Goal: Information Seeking & Learning: Compare options

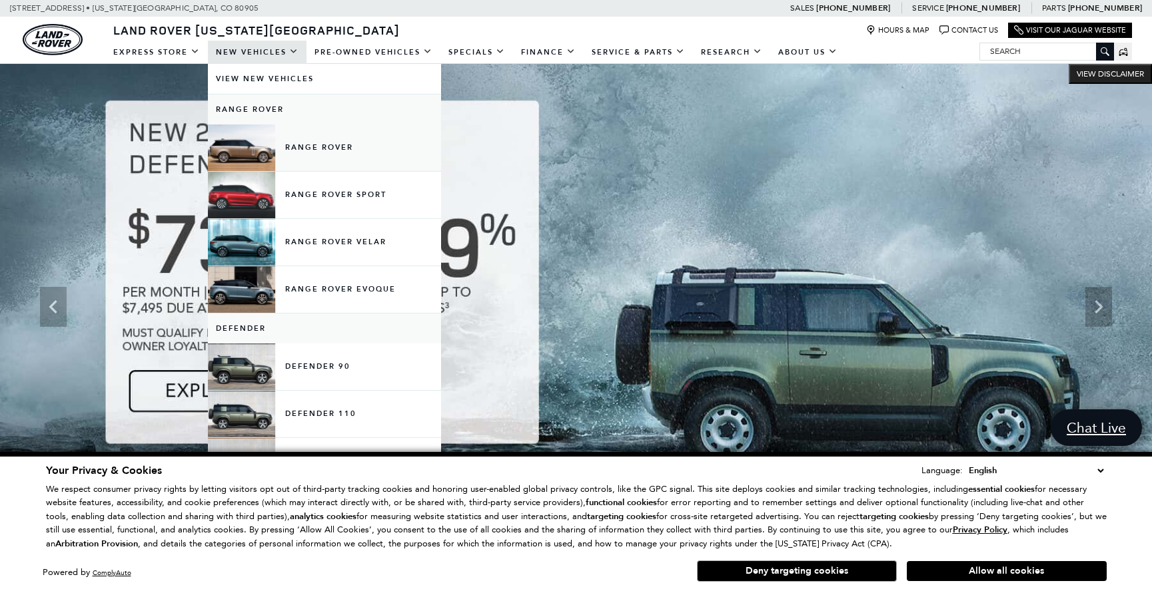
click at [297, 142] on link "Range Rover" at bounding box center [324, 148] width 233 height 47
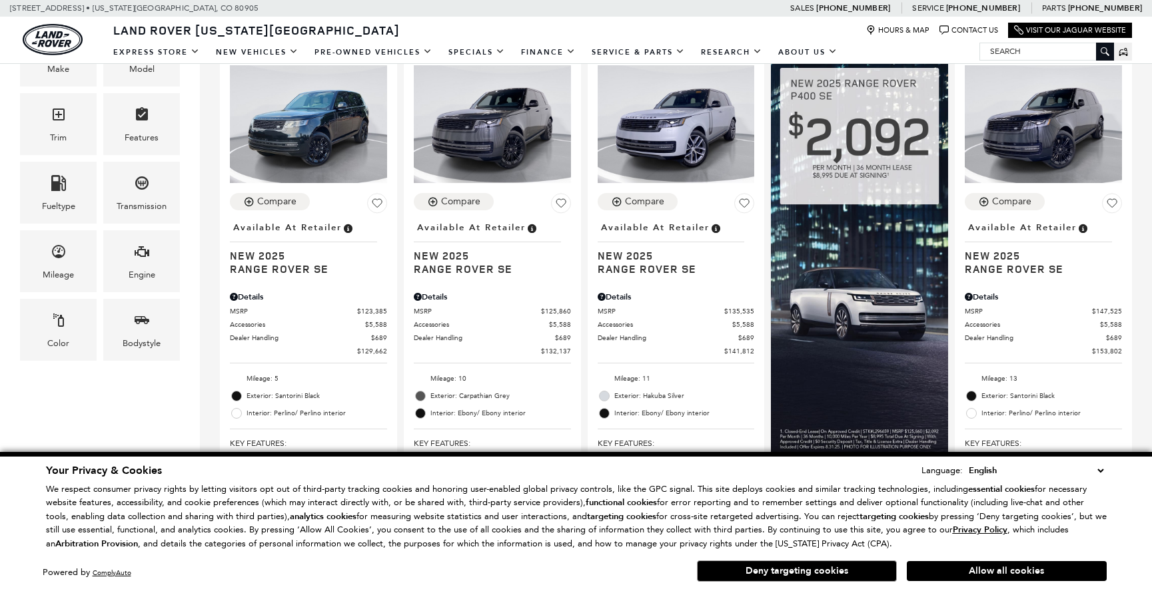
scroll to position [406, 0]
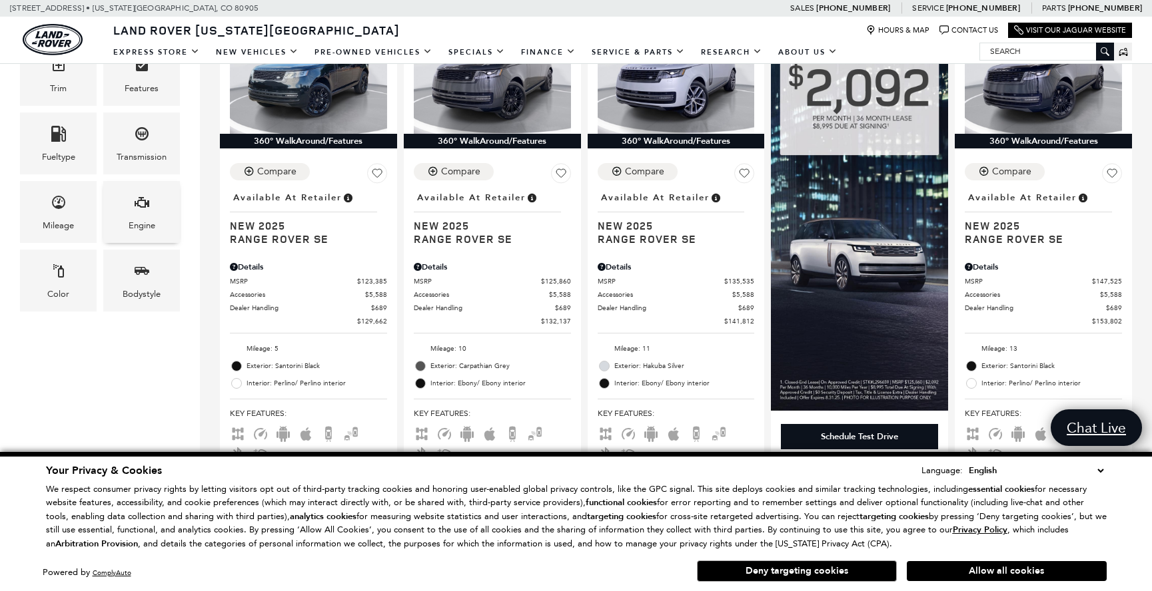
click at [142, 210] on span "Engine" at bounding box center [142, 204] width 16 height 27
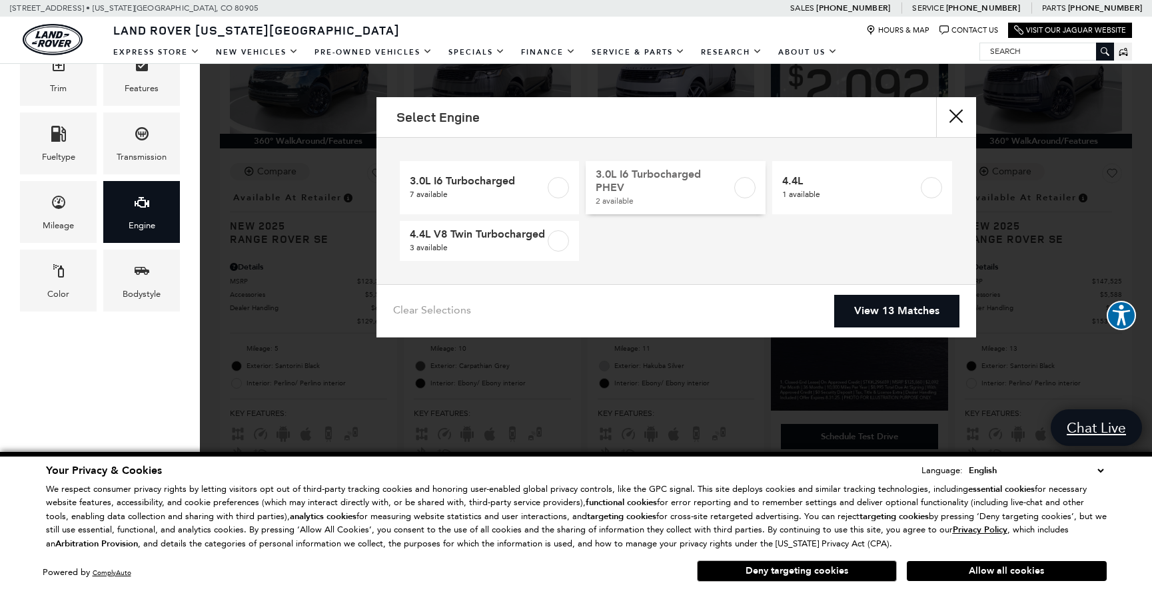
click at [745, 186] on label at bounding box center [744, 187] width 21 height 21
type input "$135,535"
type input "$155,965"
checkbox input "true"
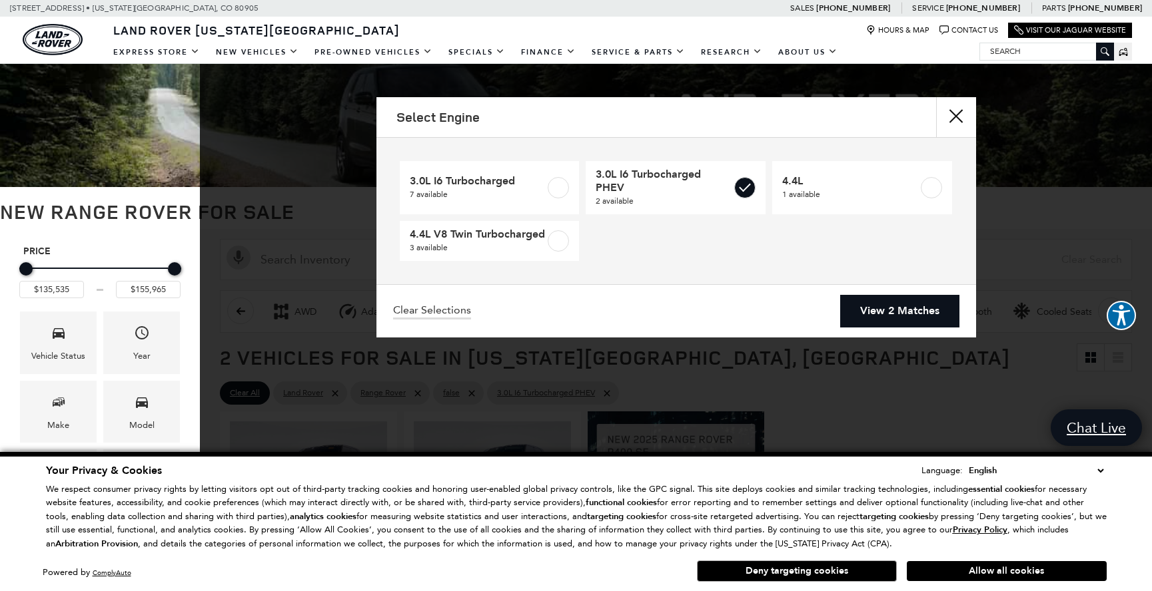
click at [904, 328] on link "View 2 Matches" at bounding box center [899, 311] width 119 height 33
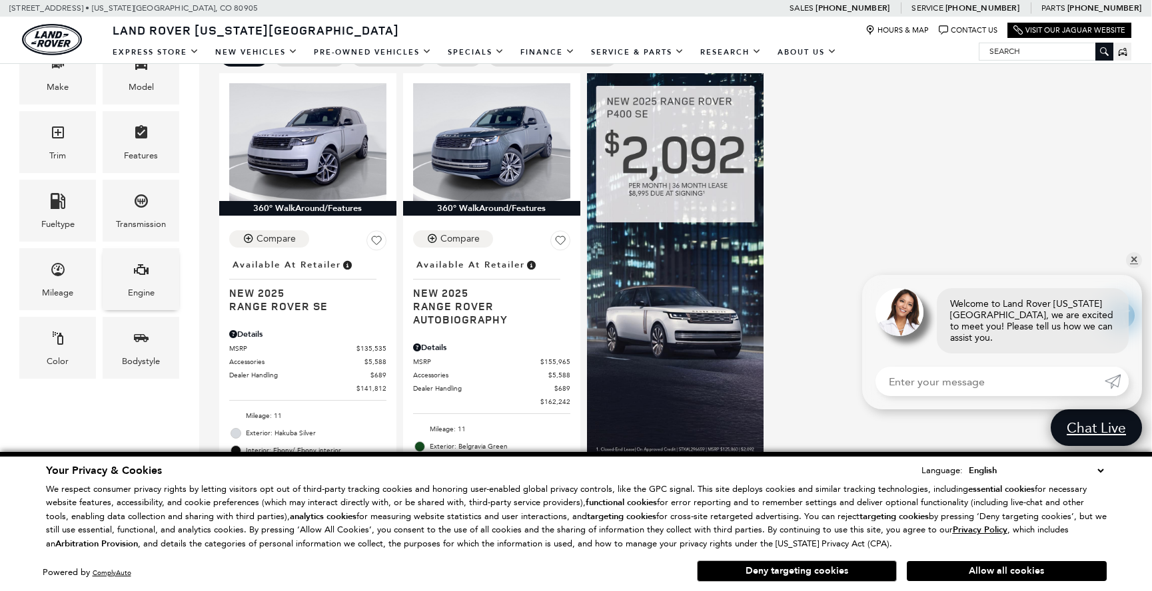
scroll to position [342, 1]
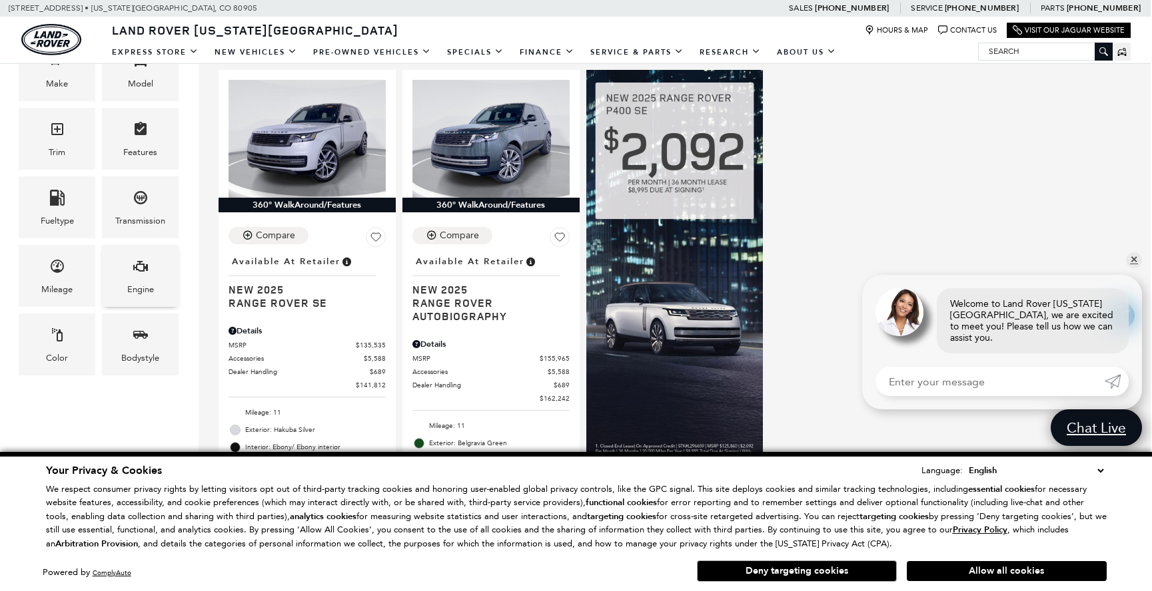
click at [145, 278] on span "Engine" at bounding box center [141, 268] width 16 height 27
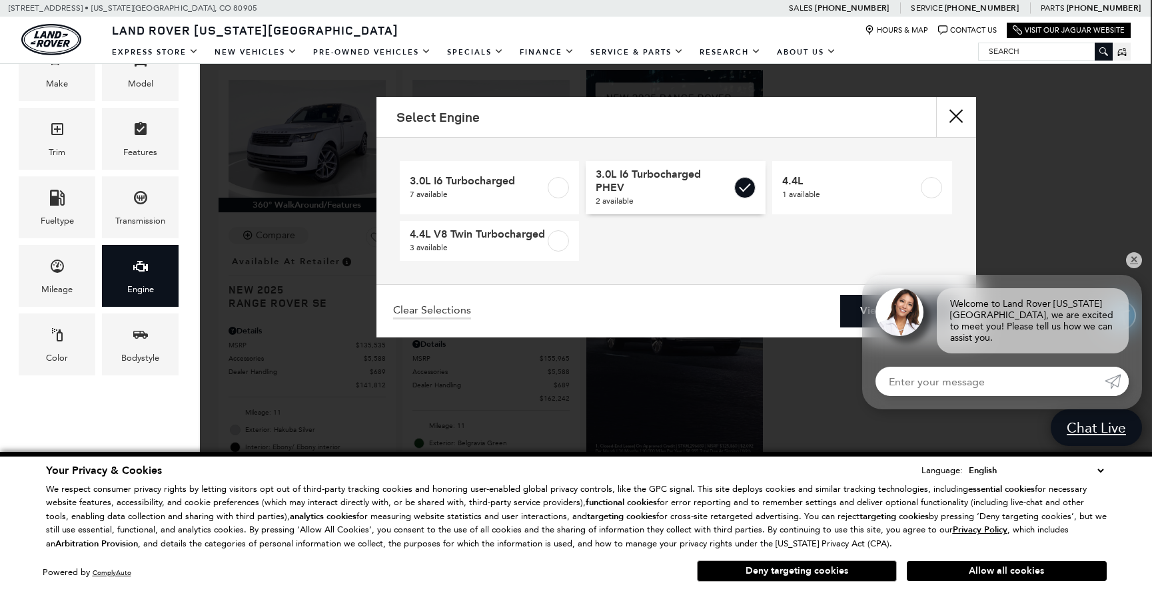
click at [747, 186] on label at bounding box center [744, 187] width 21 height 21
type input "$123,385"
type input "$160,345"
checkbox input "false"
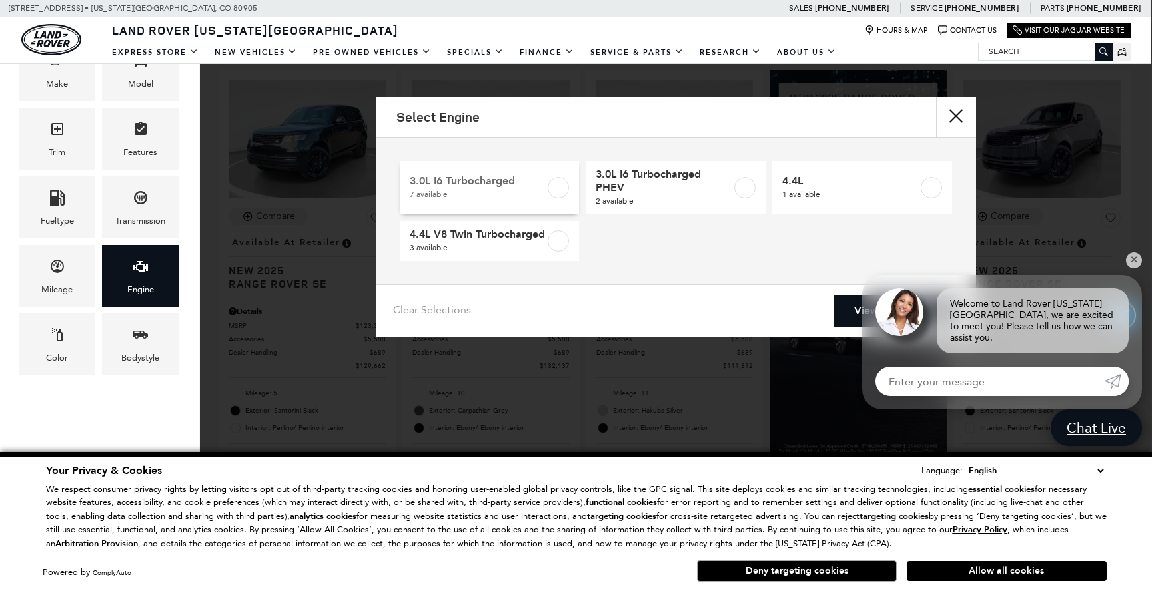
scroll to position [0, 1]
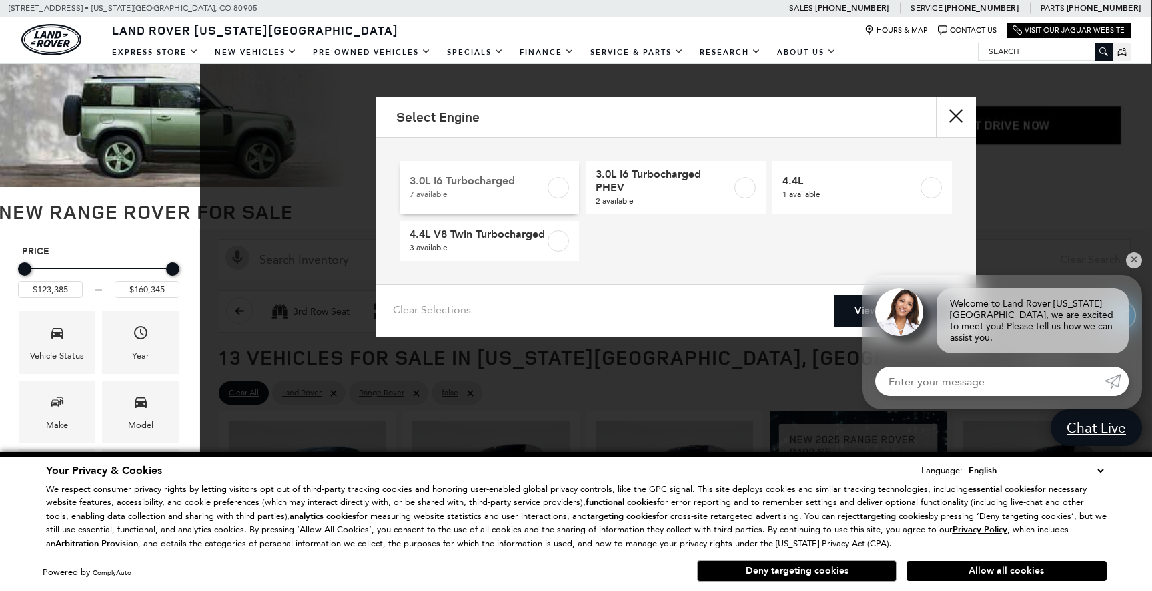
click at [557, 188] on label at bounding box center [557, 187] width 21 height 21
type input "$125,860"
checkbox input "true"
click at [854, 318] on link "View 7 Matches" at bounding box center [899, 311] width 119 height 33
